Goal: Information Seeking & Learning: Stay updated

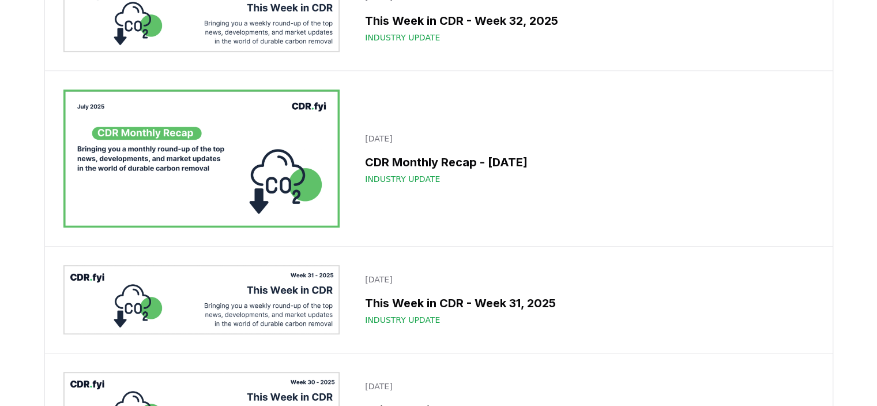
scroll to position [577, 0]
